Goal: Understand process/instructions: Learn how to perform a task or action

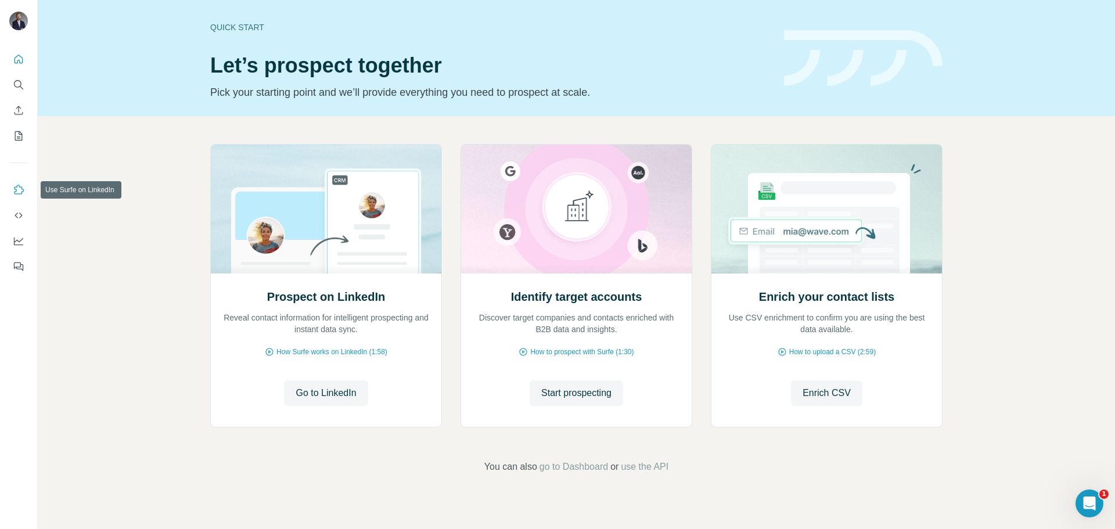
click at [21, 193] on icon "Use Surfe on LinkedIn" at bounding box center [19, 190] width 12 height 12
click at [571, 389] on span "Start prospecting" at bounding box center [576, 393] width 70 height 14
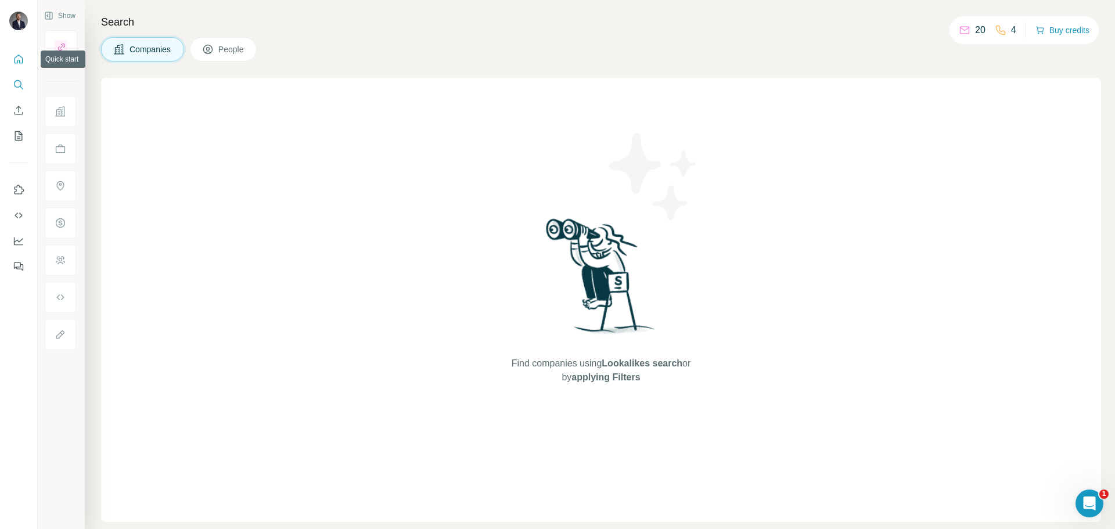
click at [17, 52] on button "Quick start" at bounding box center [18, 59] width 19 height 21
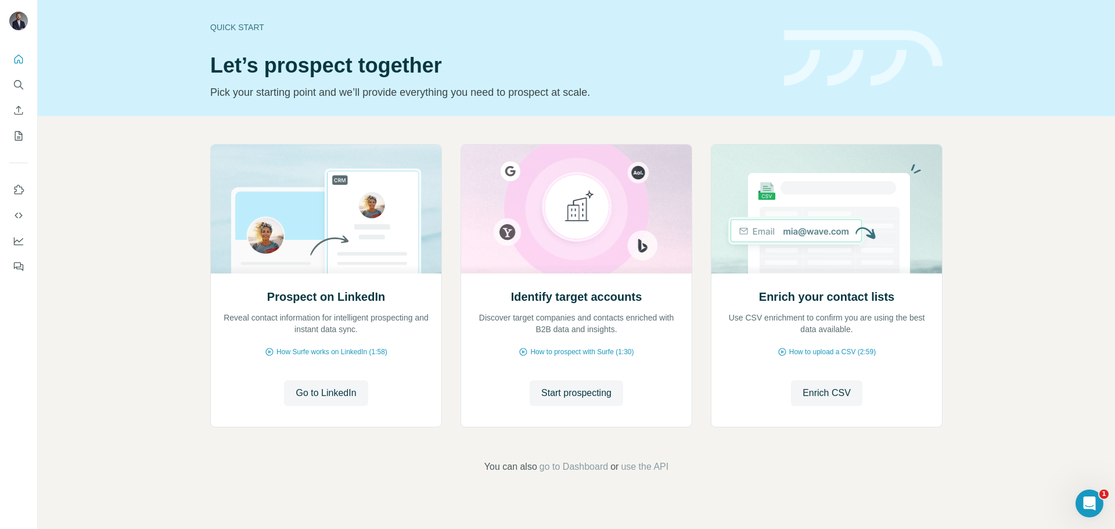
click at [1042, 418] on div "Prospect on LinkedIn Reveal contact information for intelligent prospecting and…" at bounding box center [576, 309] width 1077 height 386
click at [1038, 38] on div "Quick start Let’s prospect together Pick your starting point and we’ll provide …" at bounding box center [576, 58] width 1077 height 116
